Goal: Task Accomplishment & Management: Use online tool/utility

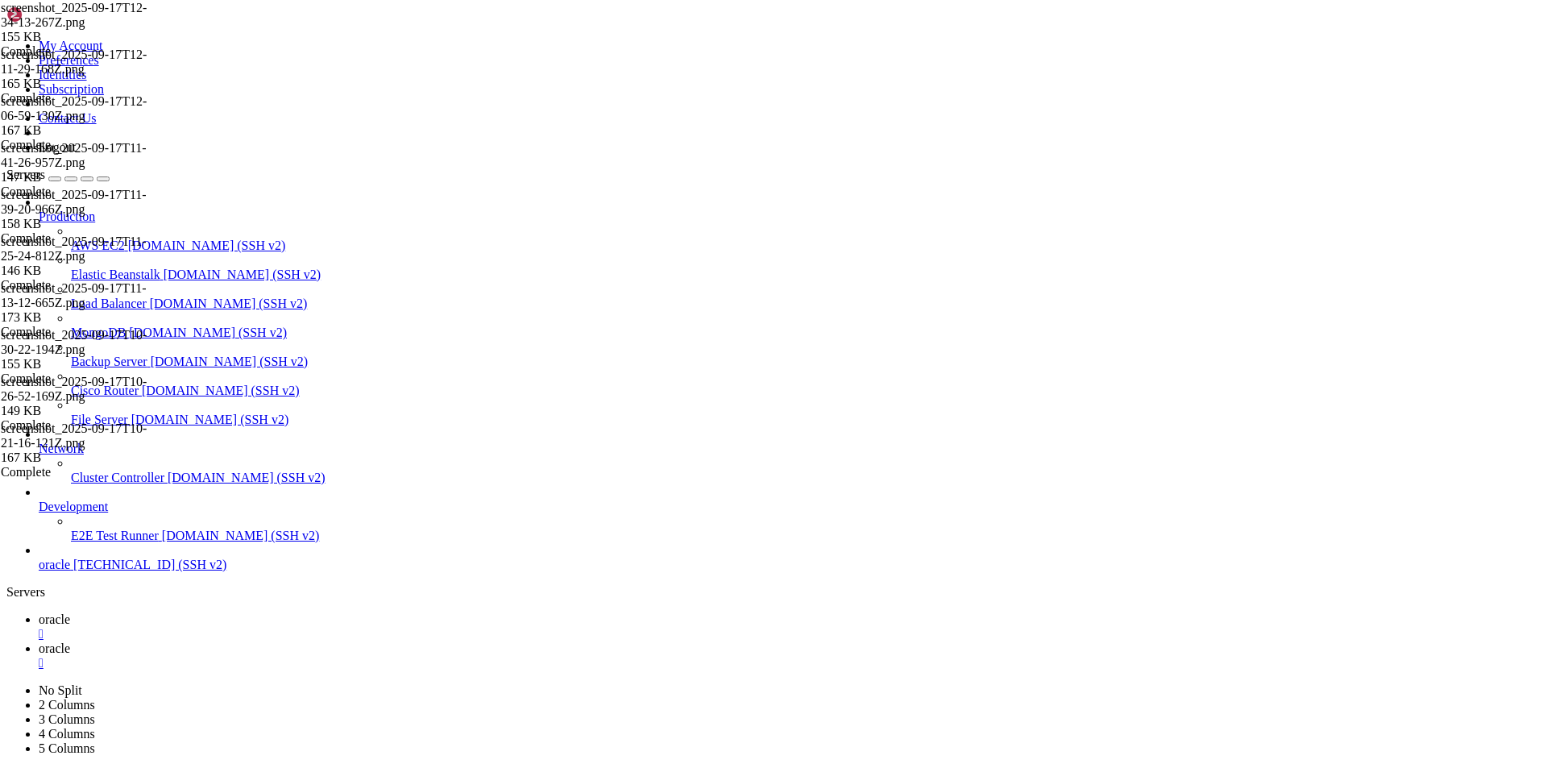
scroll to position [3958, 0]
click at [70, 641] on span "oracle" at bounding box center [54, 648] width 31 height 14
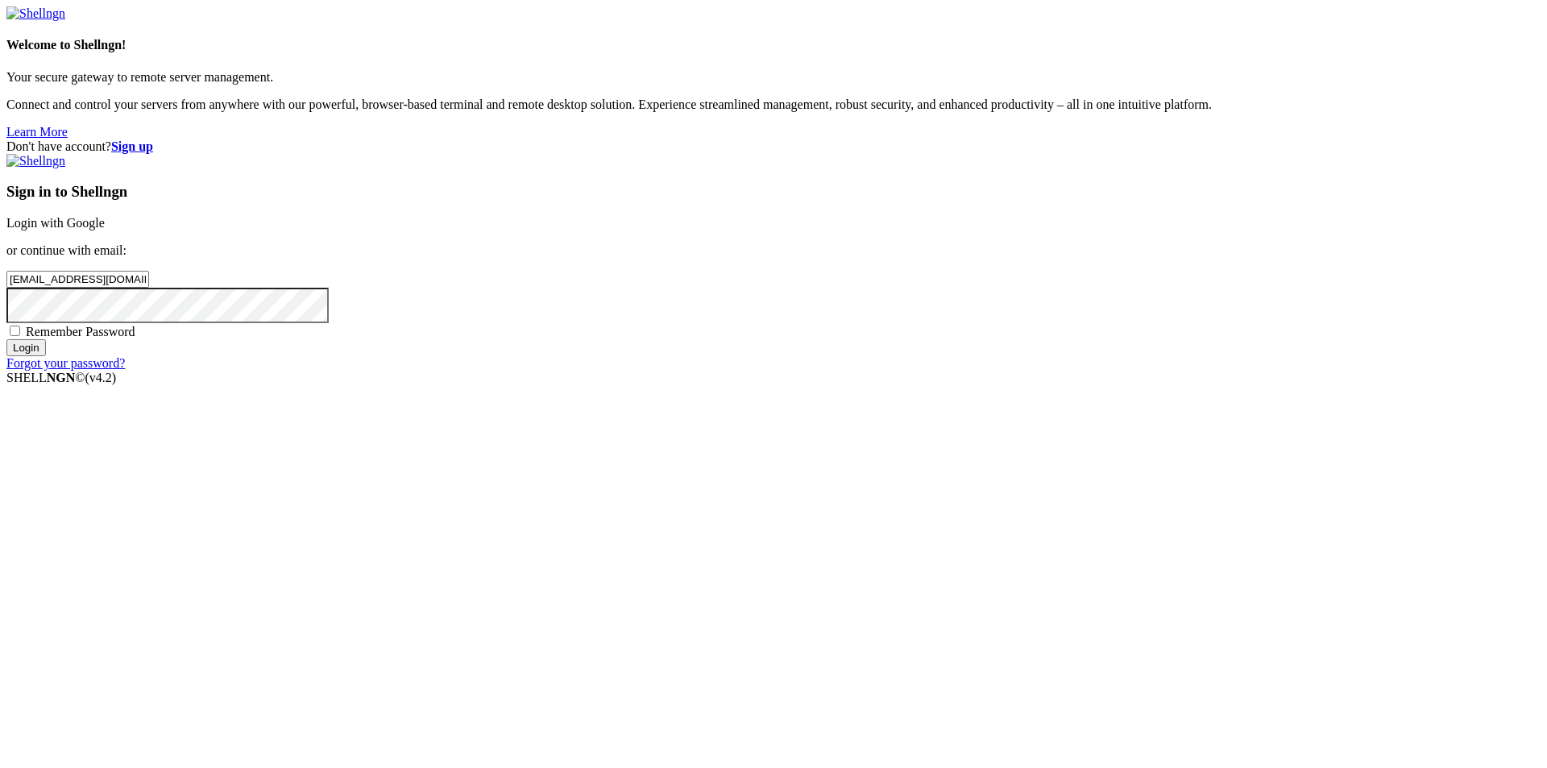
click at [858, 339] on div "Remember Password" at bounding box center [773, 331] width 1534 height 16
click at [135, 338] on span "Remember Password" at bounding box center [81, 332] width 110 height 14
click at [20, 336] on input "Remember Password" at bounding box center [15, 331] width 10 height 10
checkbox input "true"
click at [46, 356] on input "Login" at bounding box center [25, 347] width 39 height 17
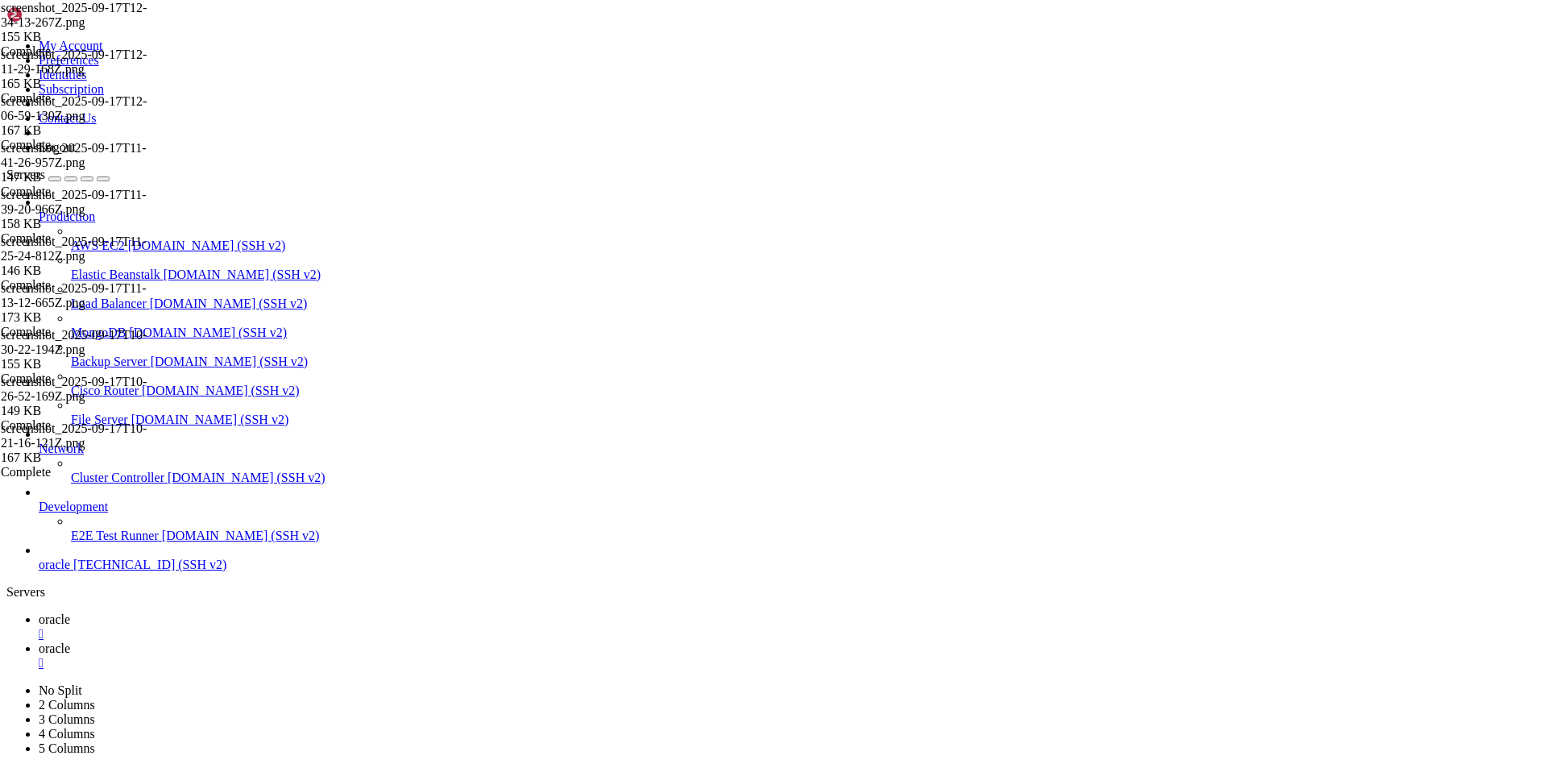
scroll to position [3958, 0]
click at [70, 641] on span "oracle" at bounding box center [54, 648] width 31 height 14
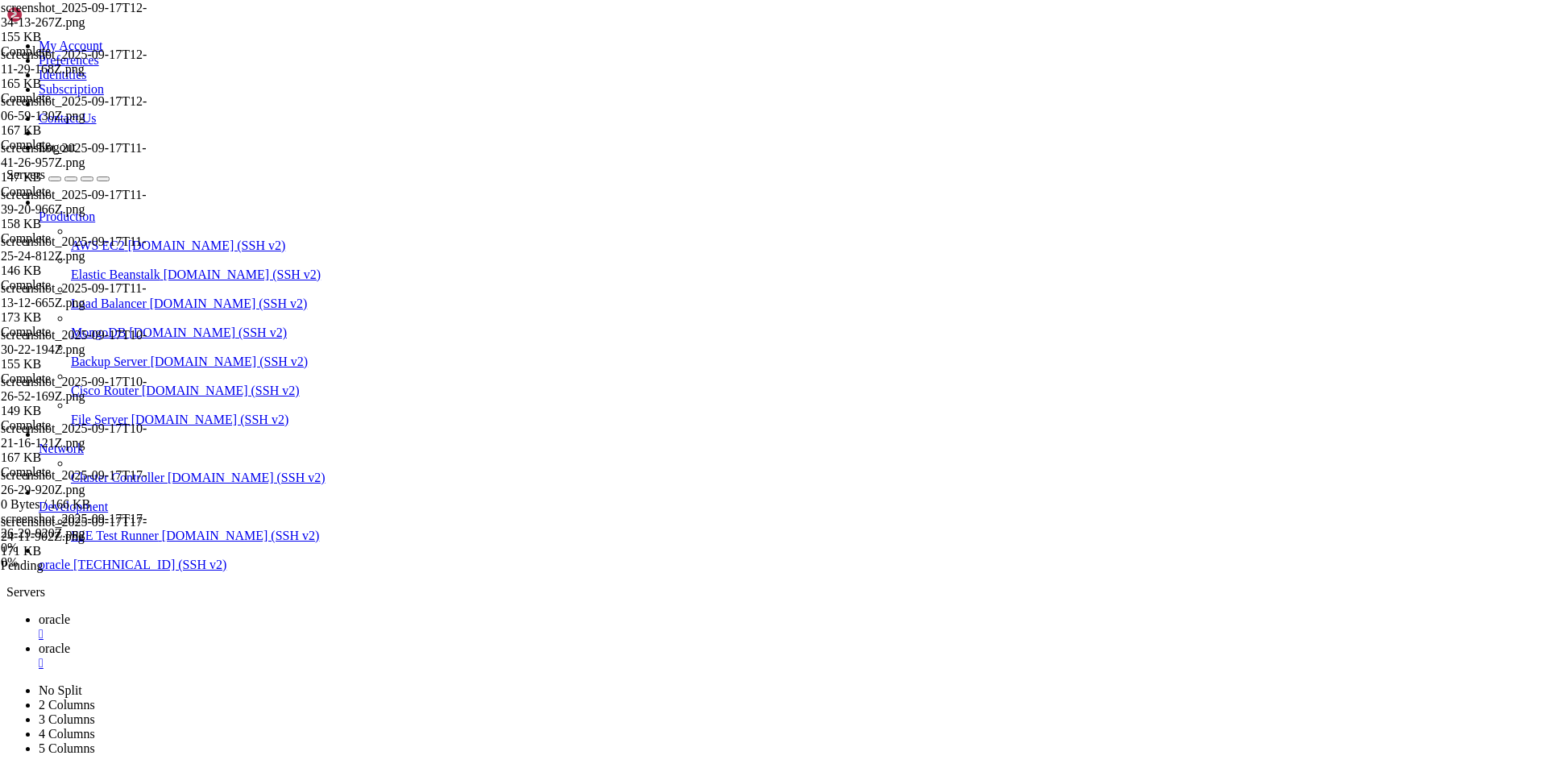
click at [70, 612] on span "oracle" at bounding box center [54, 619] width 31 height 14
click at [70, 641] on span "oracle" at bounding box center [54, 648] width 31 height 14
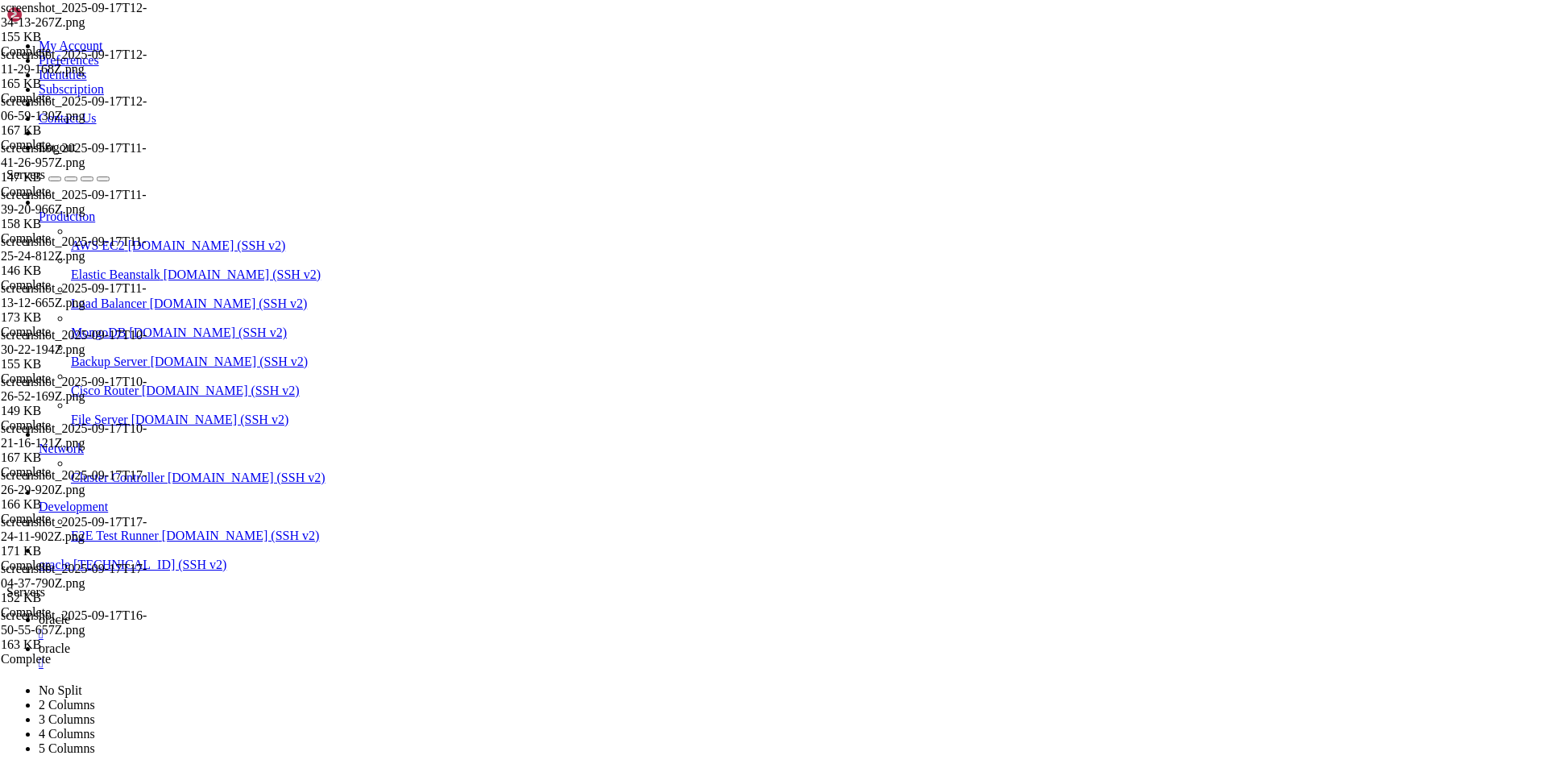
click at [70, 612] on span "oracle" at bounding box center [54, 619] width 31 height 14
click at [342, 641] on link "oracle " at bounding box center [790, 655] width 1502 height 29
click at [70, 612] on span "oracle" at bounding box center [54, 619] width 31 height 14
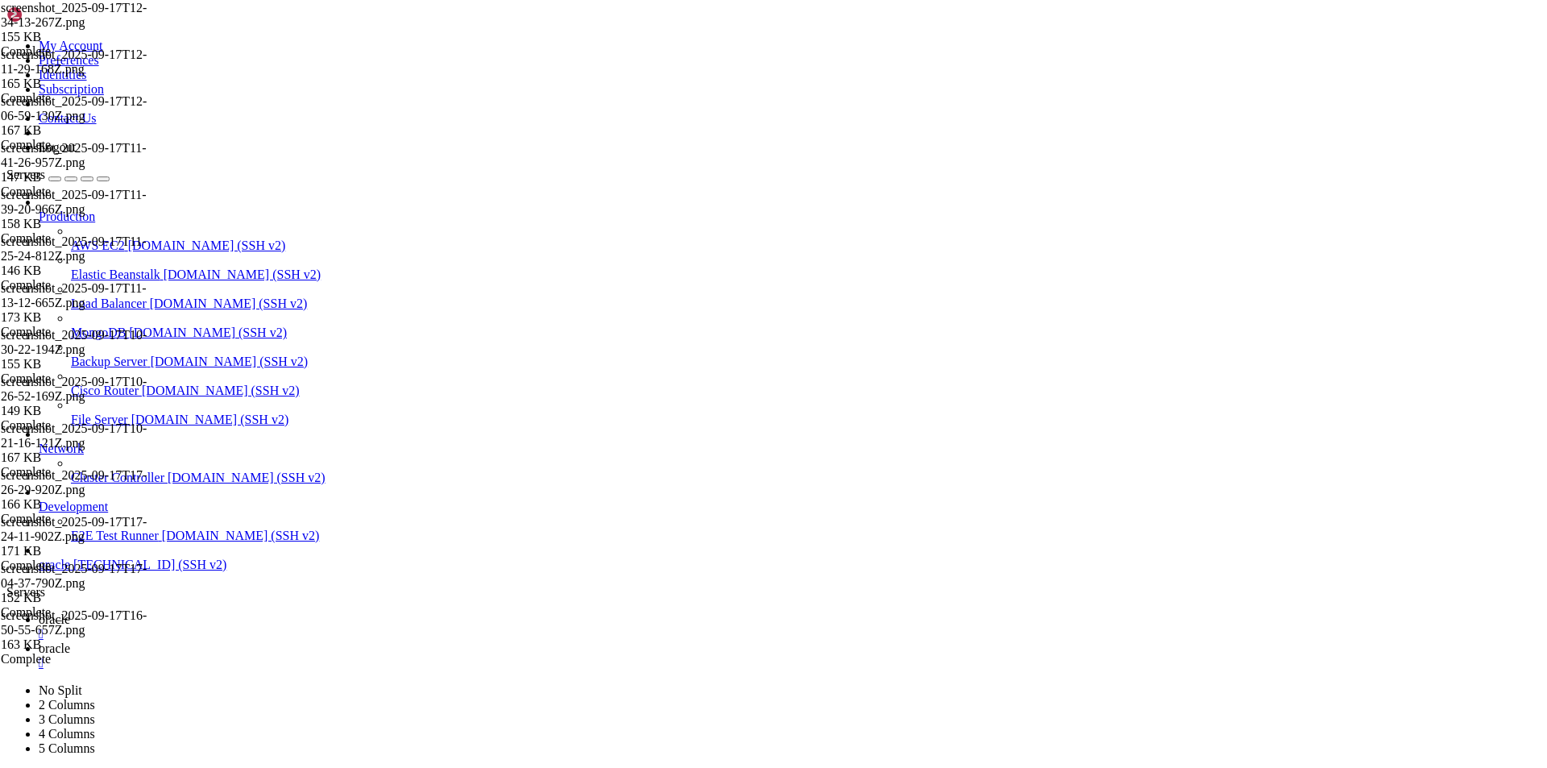
scroll to position [4630, 0]
click at [70, 641] on span "oracle" at bounding box center [54, 648] width 31 height 14
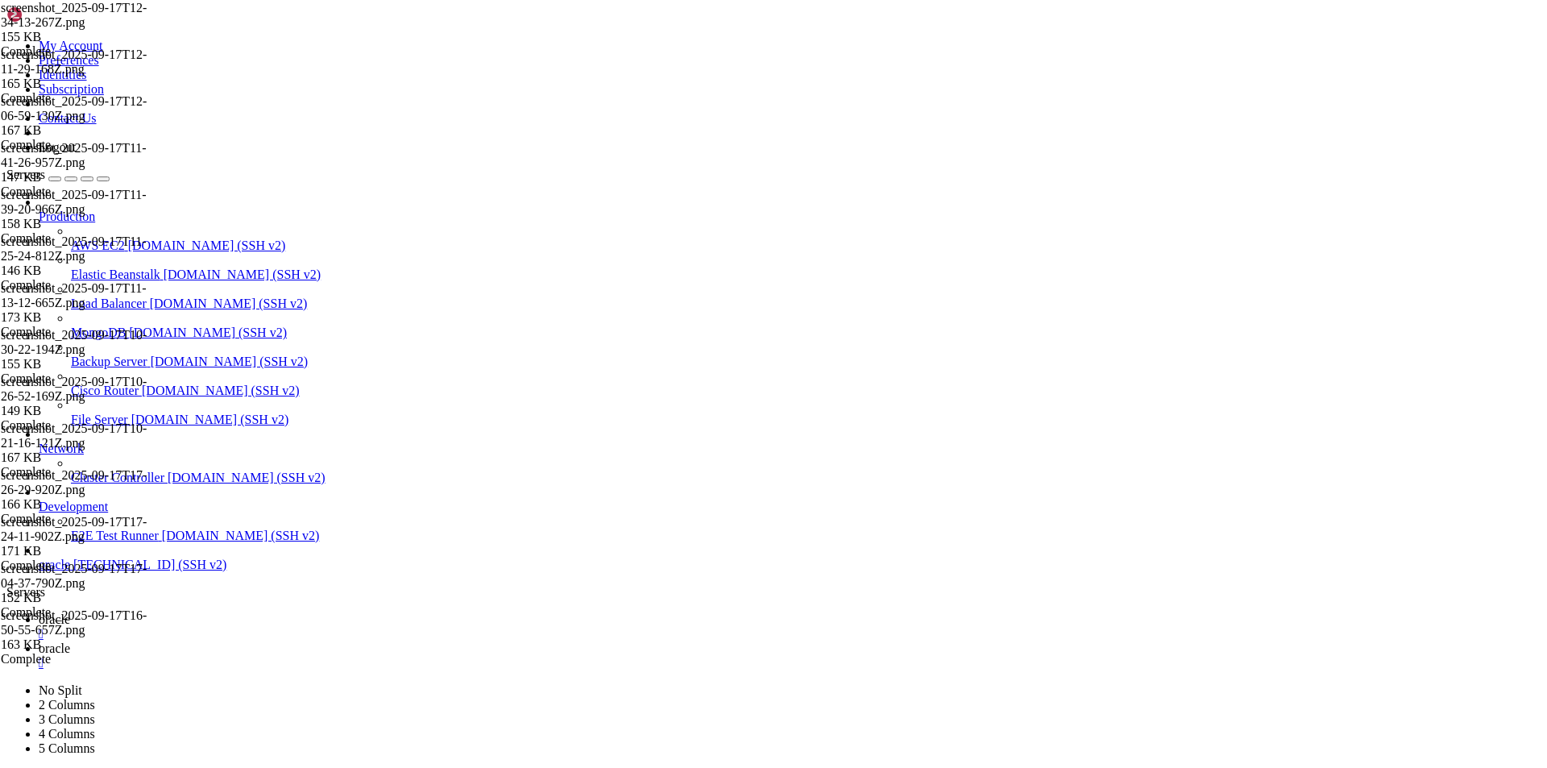
click at [1, 713] on icon at bounding box center [1, 709] width 0 height 14
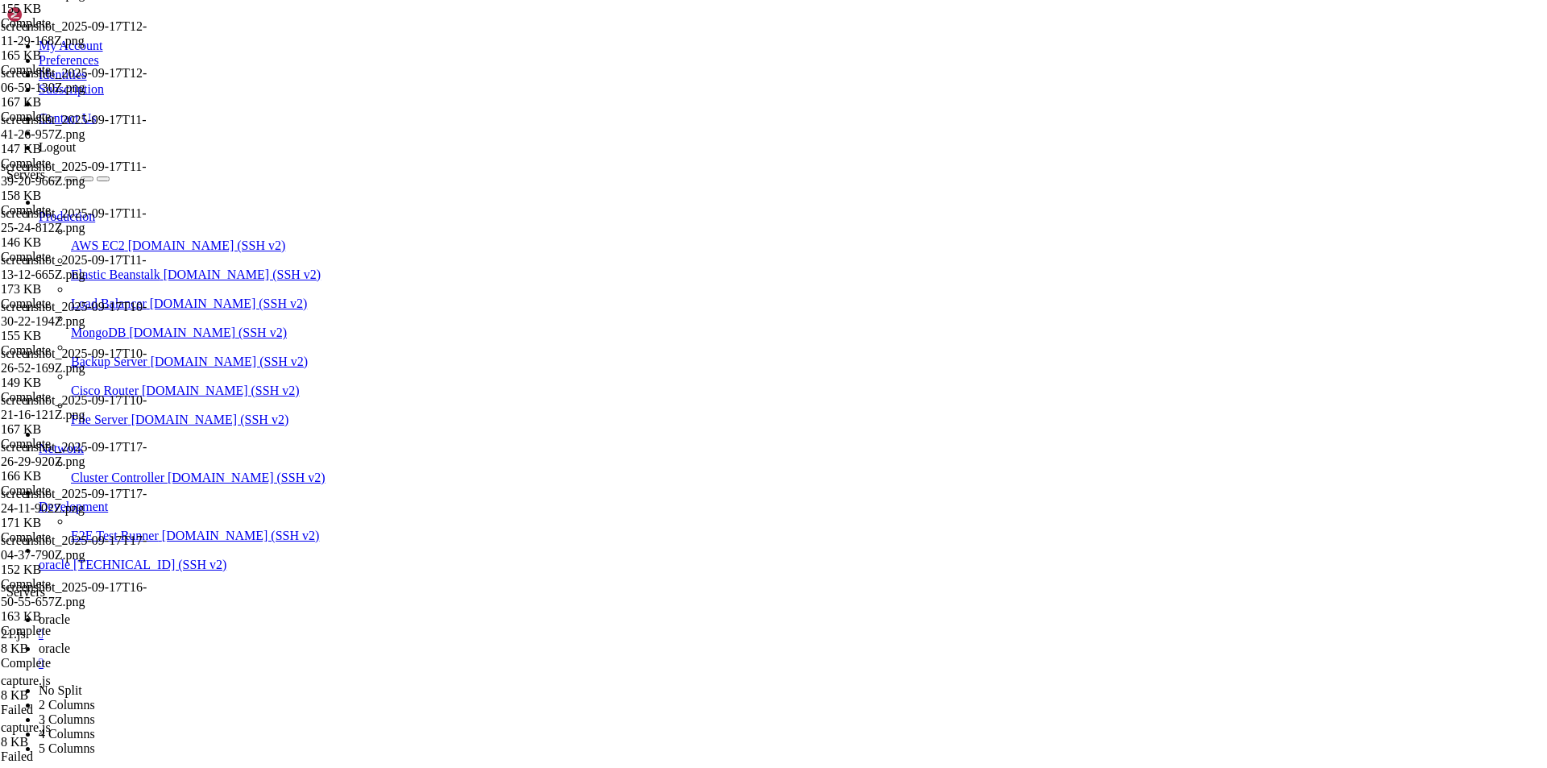
scroll to position [122, 0]
click at [70, 612] on span "oracle" at bounding box center [54, 619] width 31 height 14
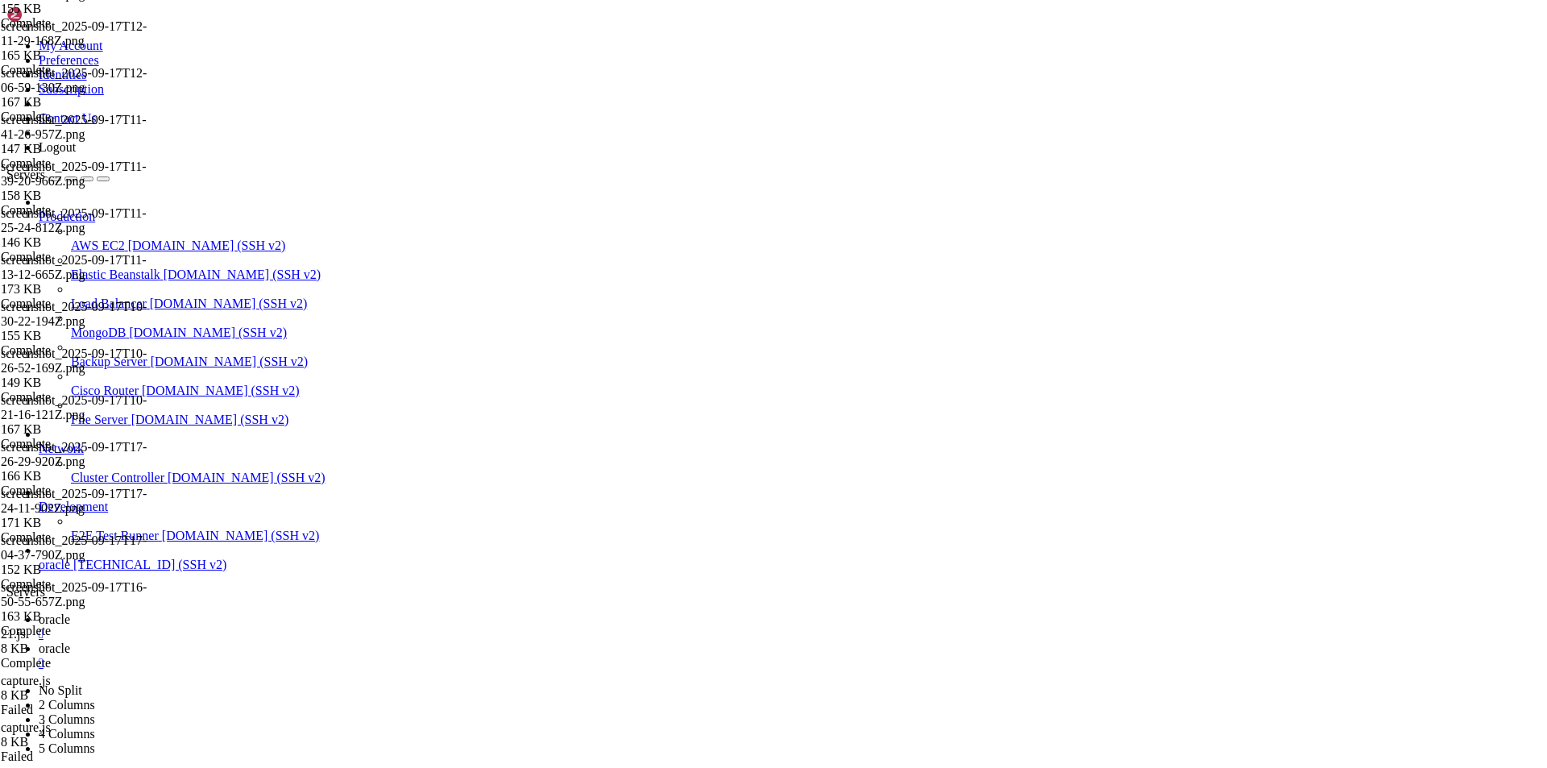
click at [70, 641] on span "oracle" at bounding box center [54, 648] width 31 height 14
click at [1297, 564] on icon at bounding box center [1297, 564] width 0 height 0
click at [70, 612] on span "oracle" at bounding box center [54, 619] width 31 height 14
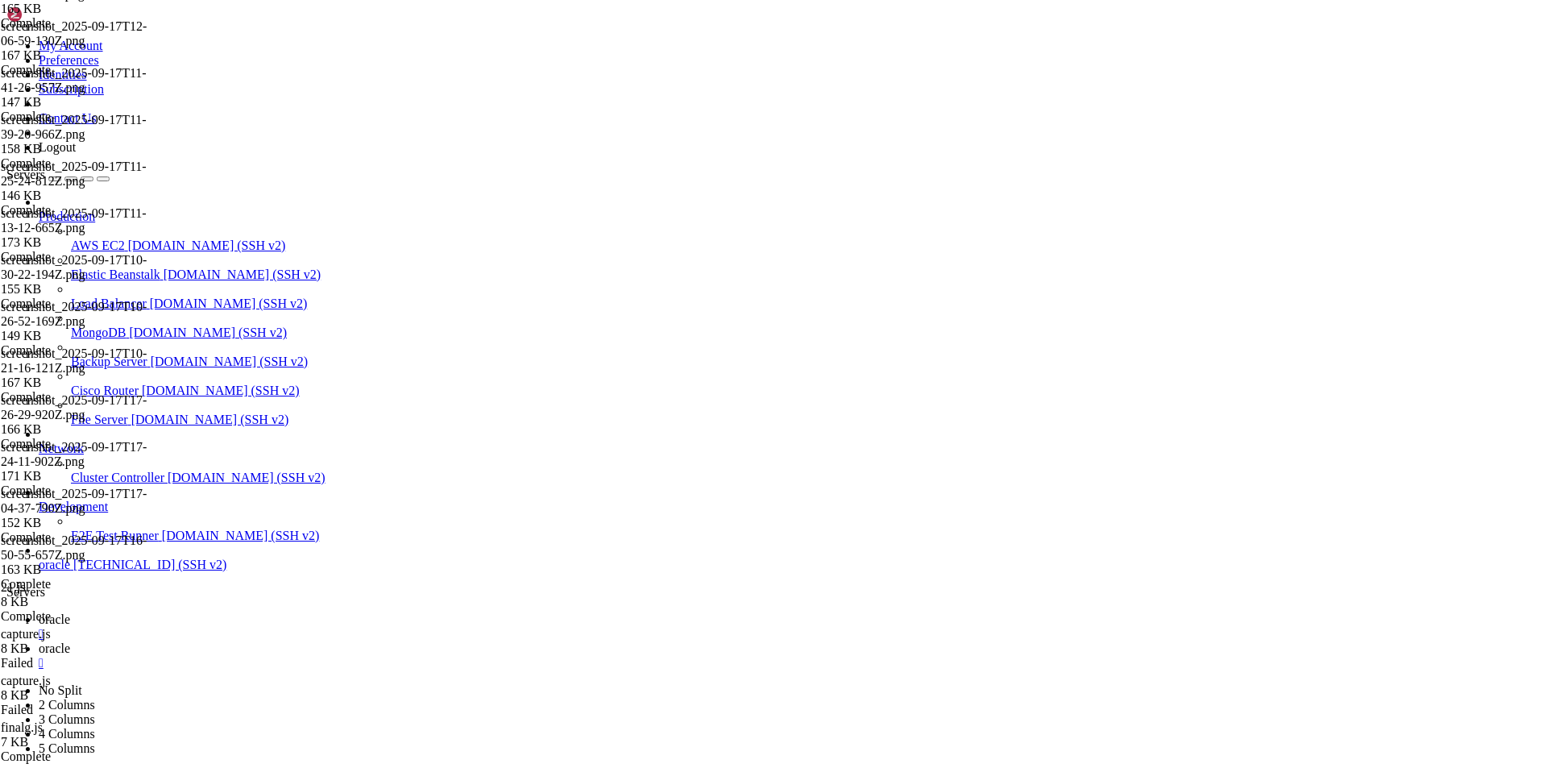
scroll to position [10793, 0]
drag, startPoint x: 501, startPoint y: 1570, endPoint x: 13, endPoint y: 1542, distance: 489.1
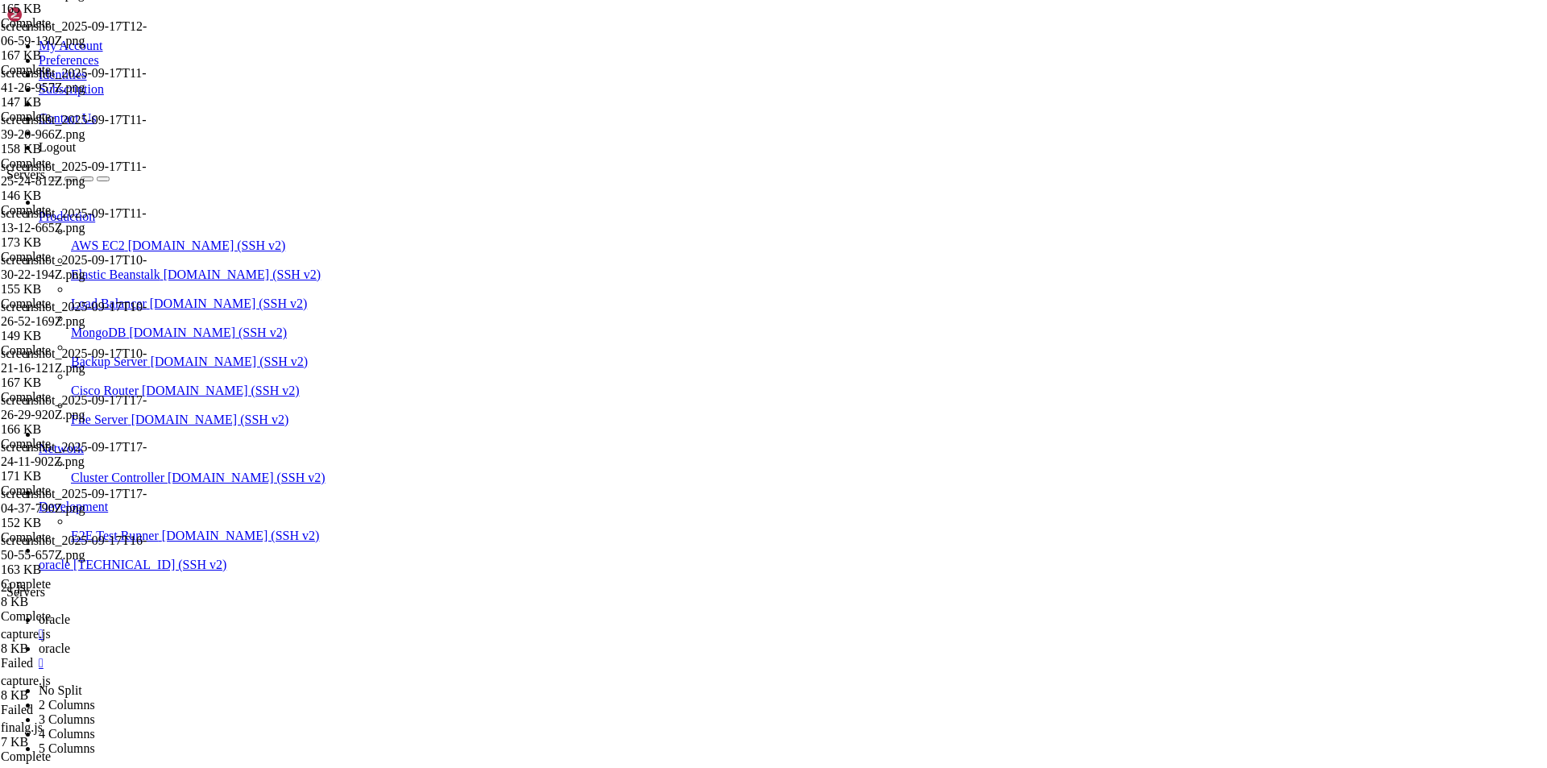
scroll to position [11204, 0]
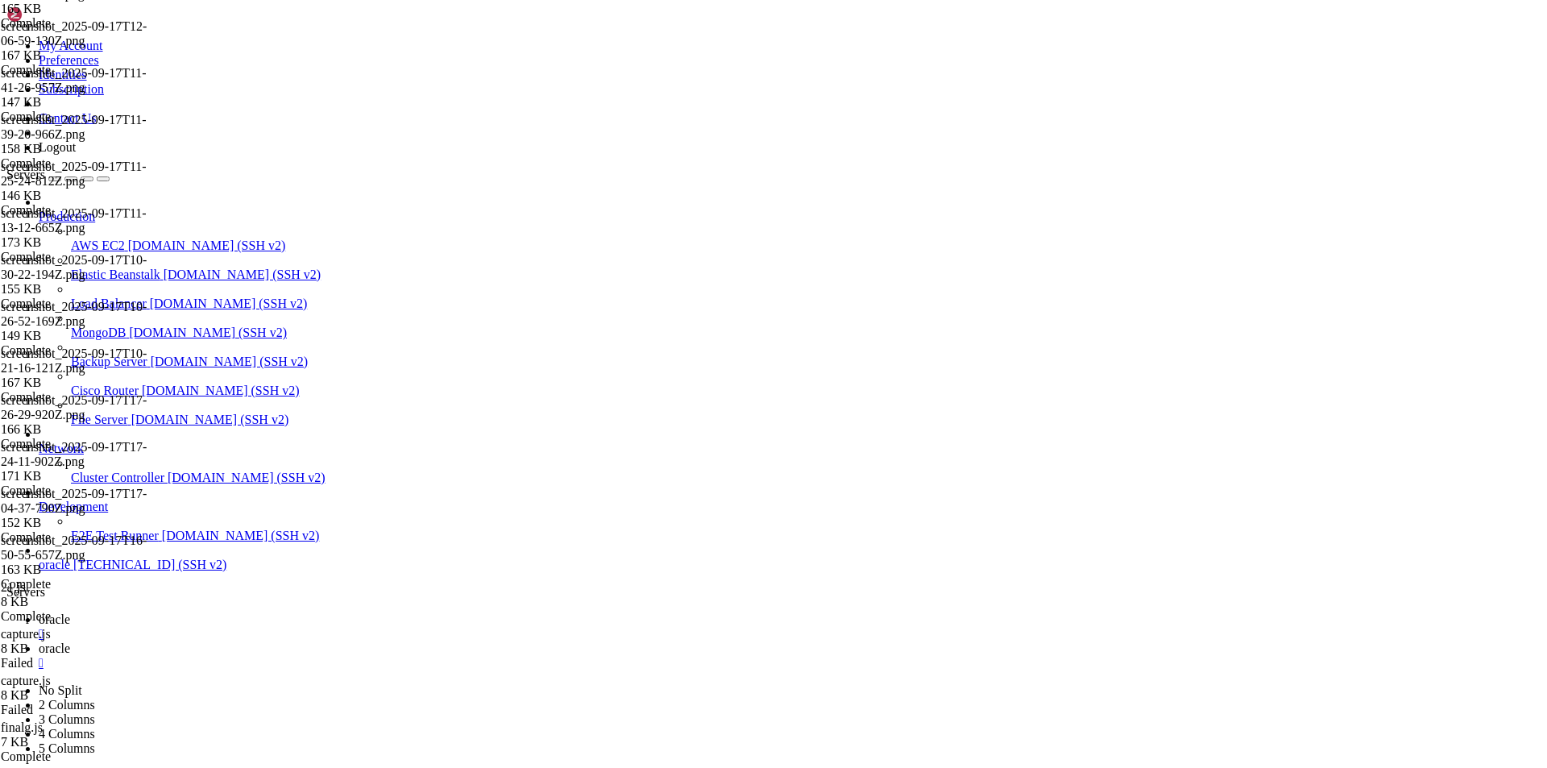
click at [352, 641] on link "oracle " at bounding box center [790, 655] width 1502 height 29
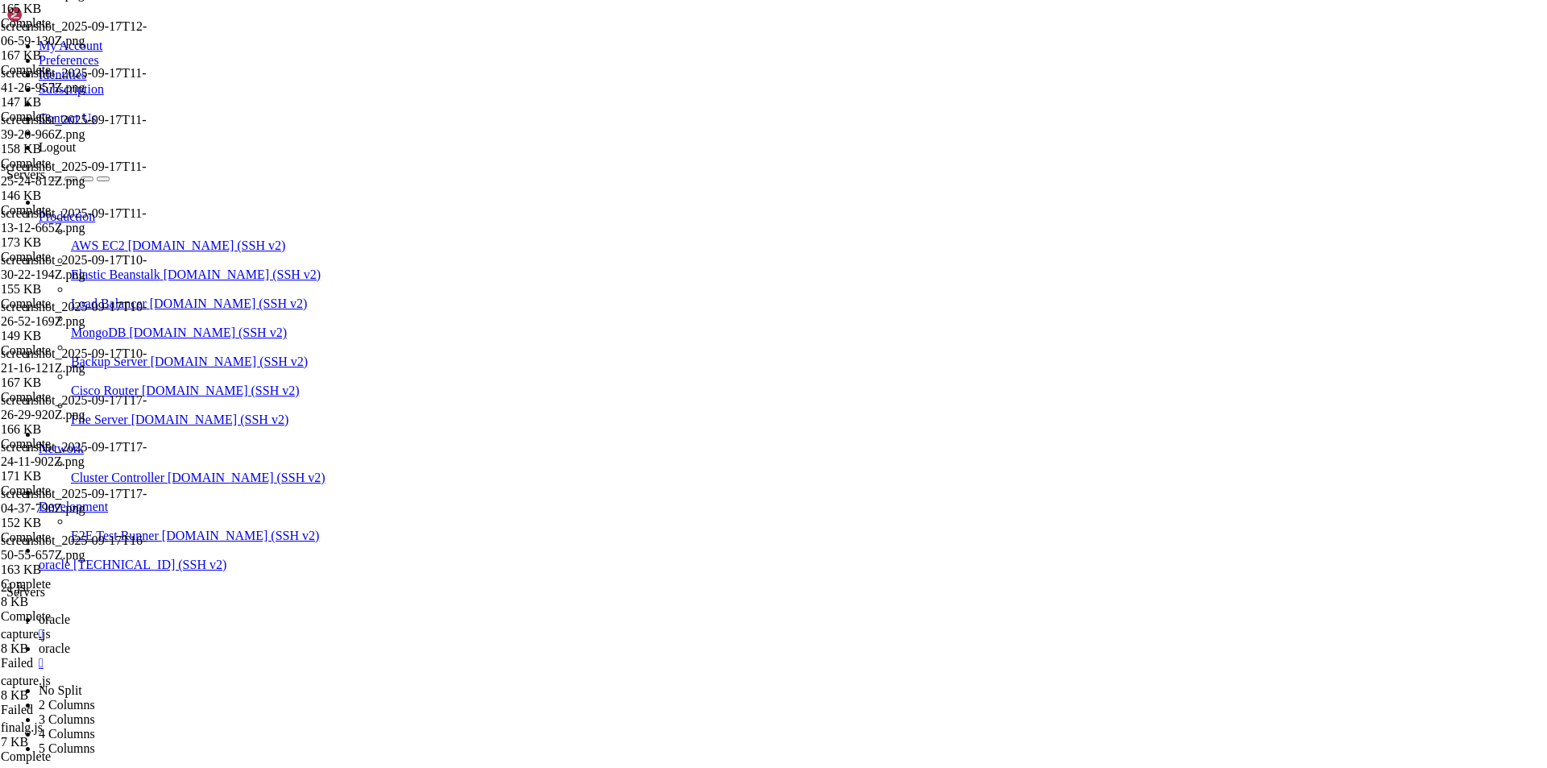
type input "/home/ubuntu/nodejs/screenshots"
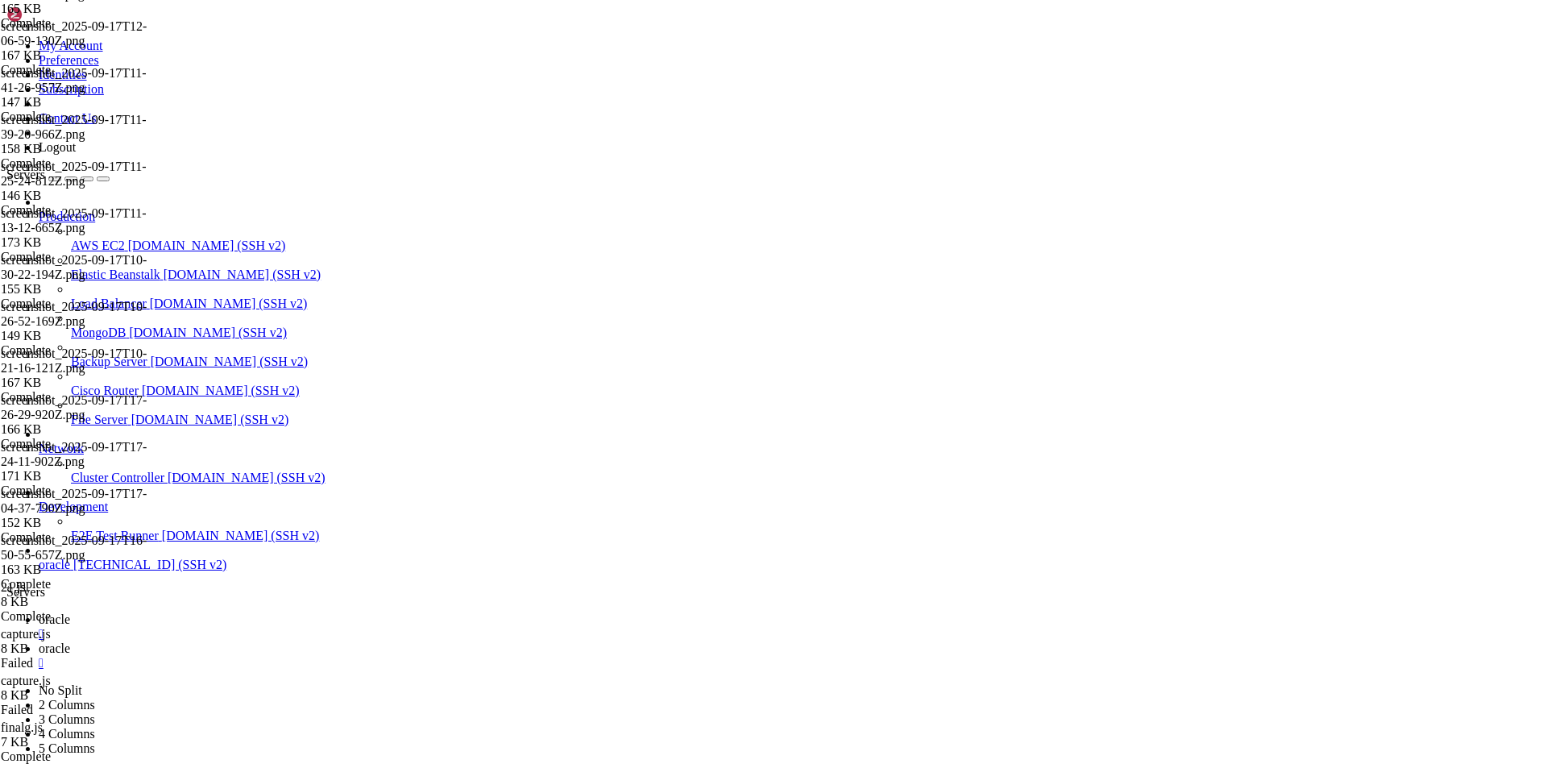
click at [238, 612] on link "oracle " at bounding box center [790, 626] width 1502 height 29
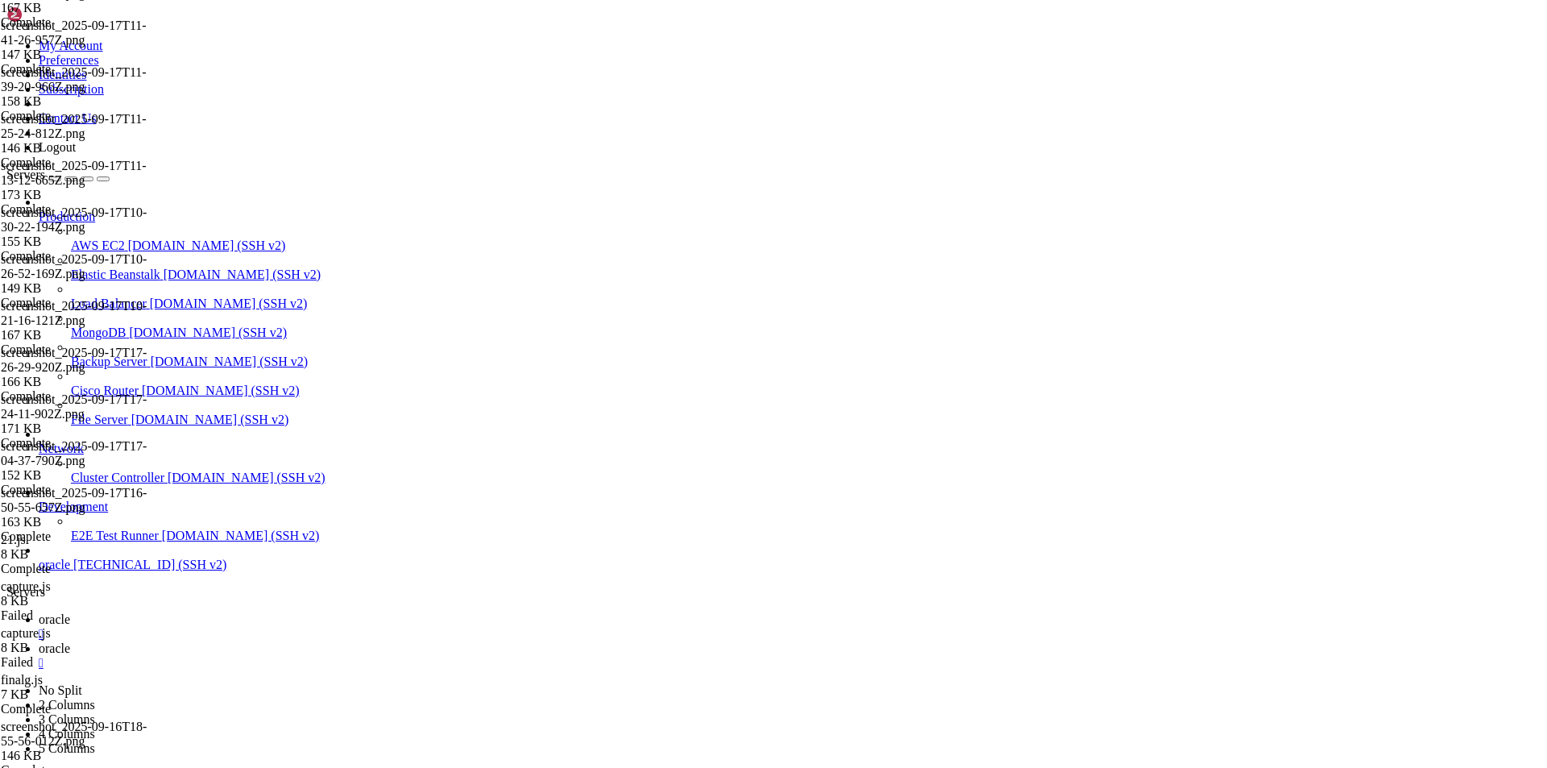
scroll to position [12327, 0]
